Goal: Task Accomplishment & Management: Manage account settings

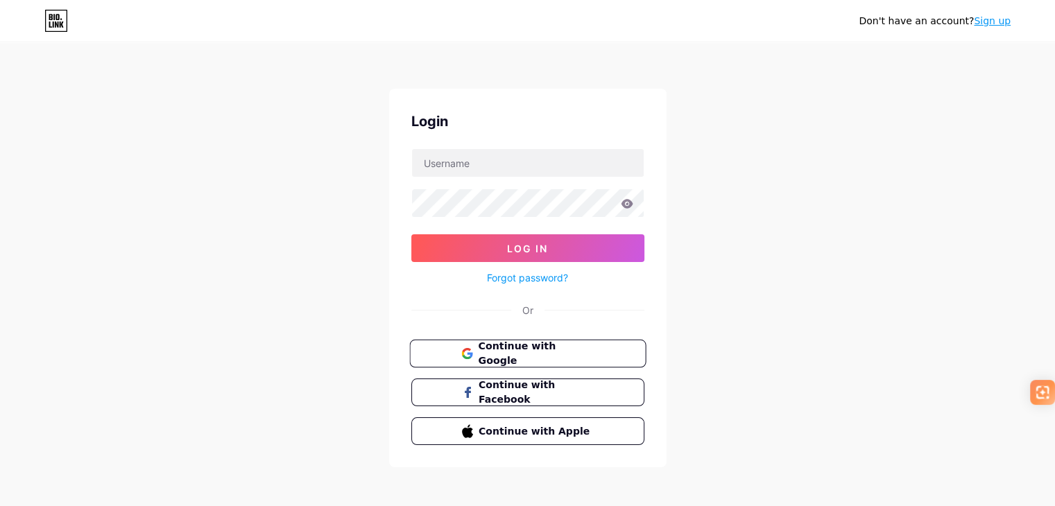
click at [549, 342] on button "Continue with Google" at bounding box center [527, 354] width 237 height 28
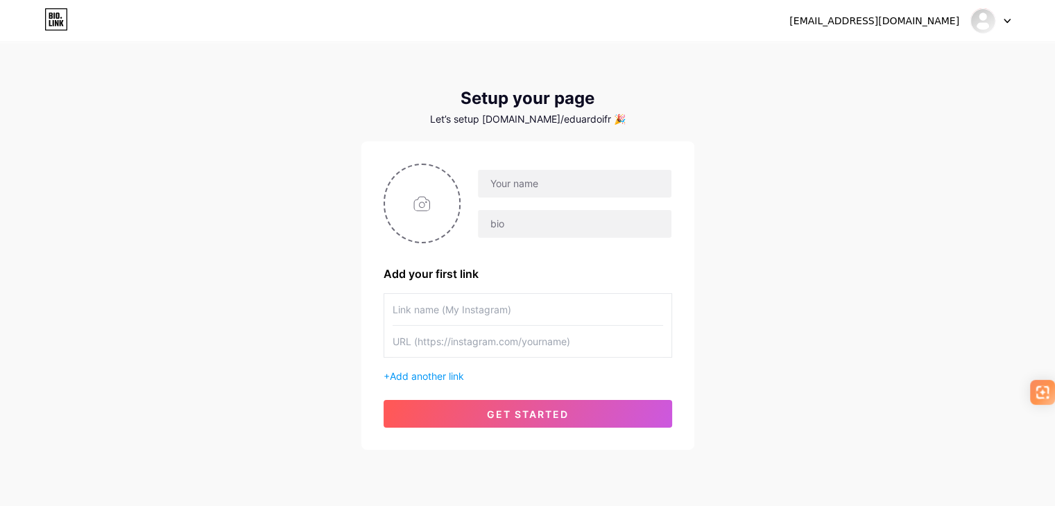
click at [1007, 20] on icon at bounding box center [1007, 21] width 7 height 5
click at [874, 92] on li "Logout" at bounding box center [924, 94] width 172 height 37
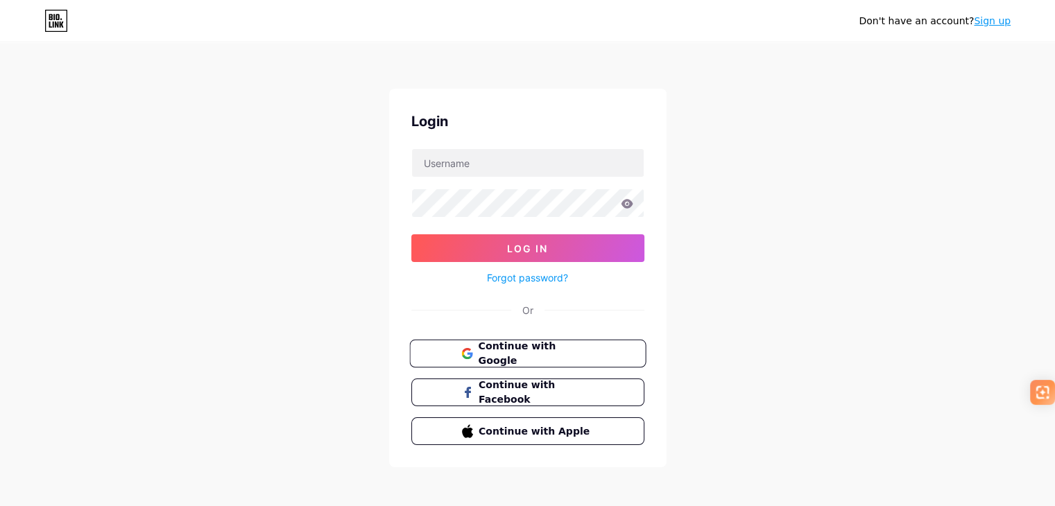
click at [511, 352] on span "Continue with Google" at bounding box center [536, 354] width 116 height 30
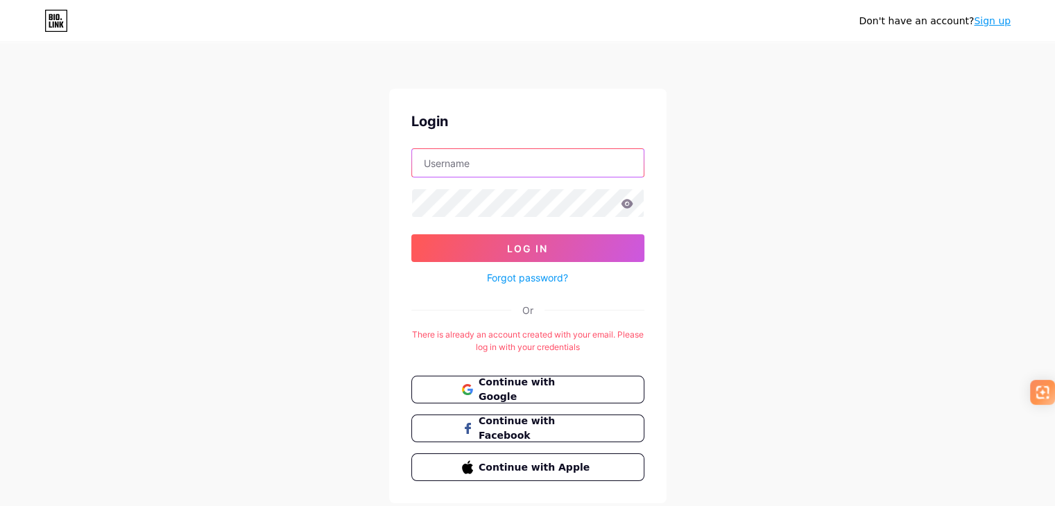
click at [523, 155] on input "text" at bounding box center [528, 163] width 232 height 28
type input "[EMAIL_ADDRESS][DOMAIN_NAME]"
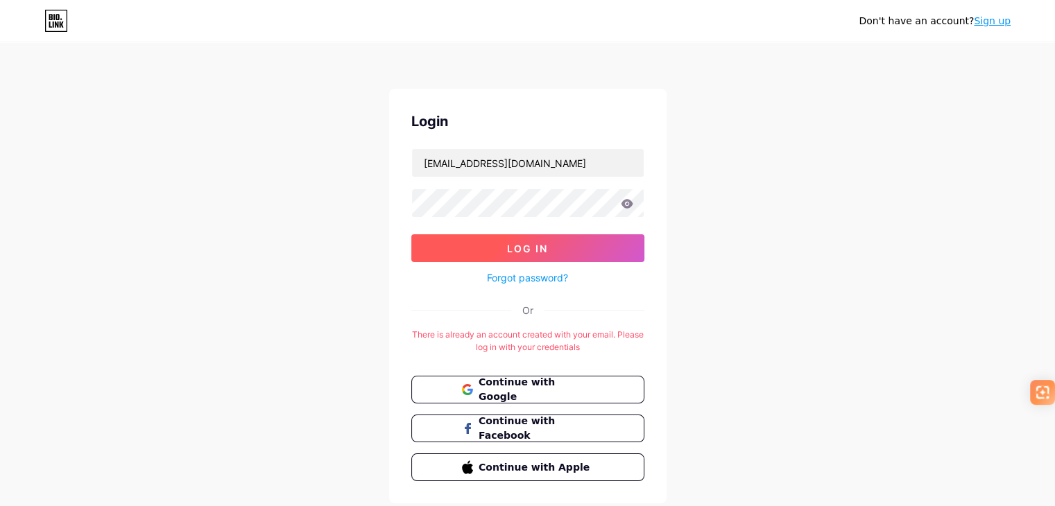
click at [613, 245] on button "Log In" at bounding box center [527, 248] width 233 height 28
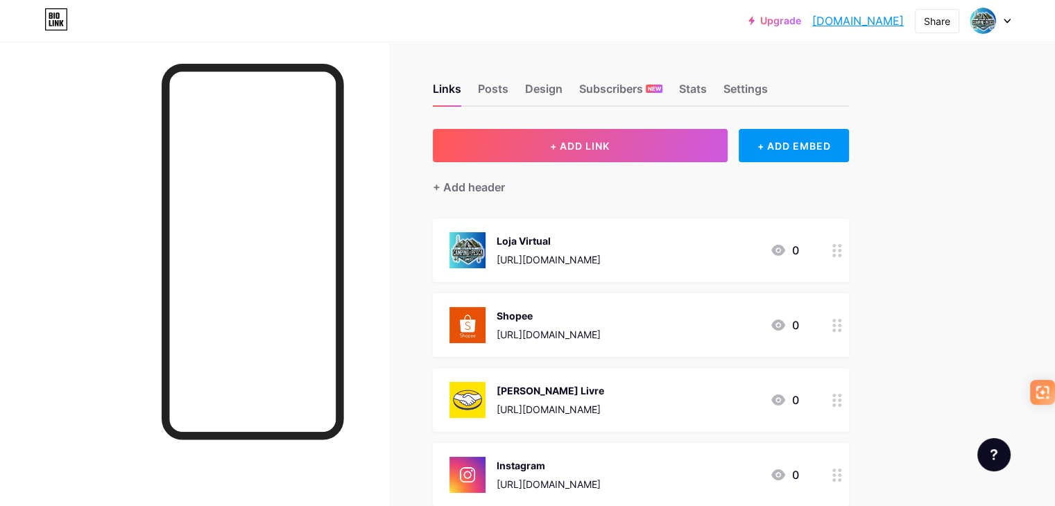
click at [830, 23] on link "[DOMAIN_NAME]" at bounding box center [858, 20] width 92 height 17
